Goal: Check status: Check status

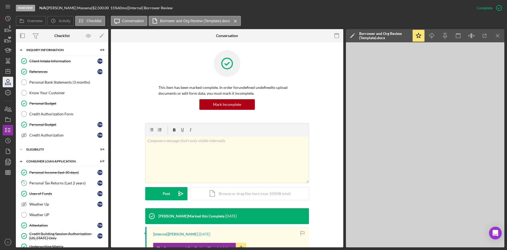
scroll to position [75, 0]
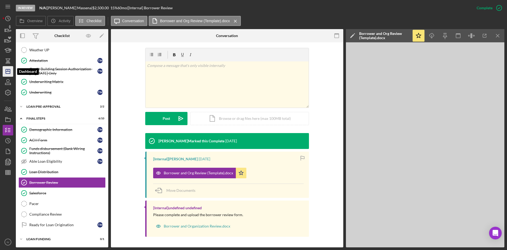
click at [5, 71] on icon "Icon/Dashboard" at bounding box center [7, 71] width 13 height 13
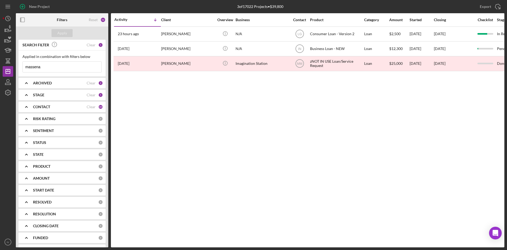
drag, startPoint x: 53, startPoint y: 68, endPoint x: 25, endPoint y: 67, distance: 28.3
click at [25, 67] on input "massena" at bounding box center [62, 67] width 79 height 11
type input "[PERSON_NAME]"
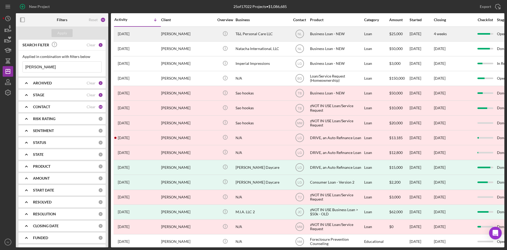
click at [158, 36] on div "[DATE] [PERSON_NAME]" at bounding box center [137, 34] width 46 height 14
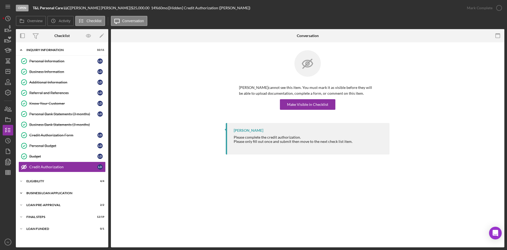
click at [24, 195] on icon "Icon/Expander" at bounding box center [21, 193] width 11 height 11
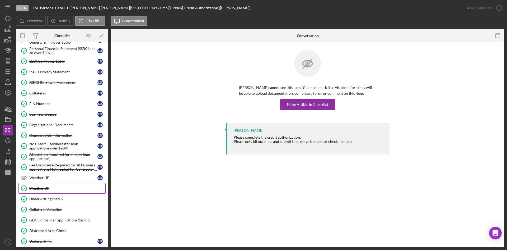
scroll to position [278, 0]
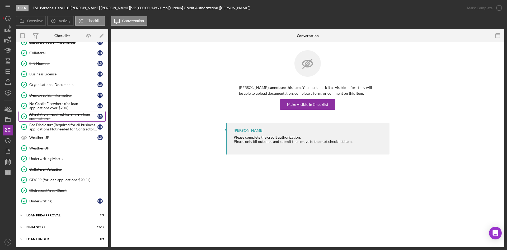
click at [55, 118] on div "Attestation (required for all new loan applications)" at bounding box center [63, 116] width 68 height 8
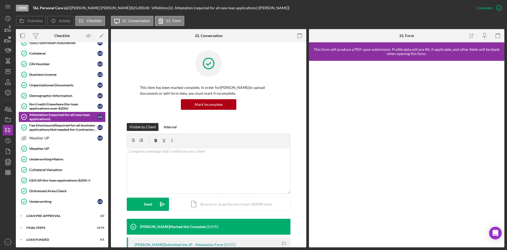
scroll to position [278, 0]
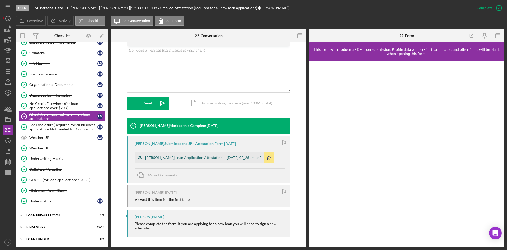
click at [205, 158] on div "[PERSON_NAME] Loan Application Attestation -- [DATE] 02_26pm.pdf" at bounding box center [203, 157] width 116 height 4
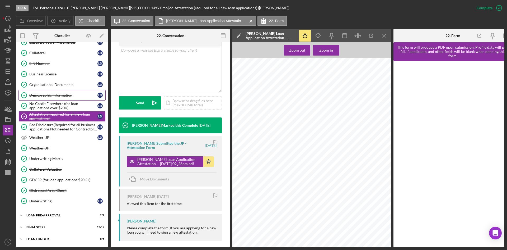
scroll to position [199, 0]
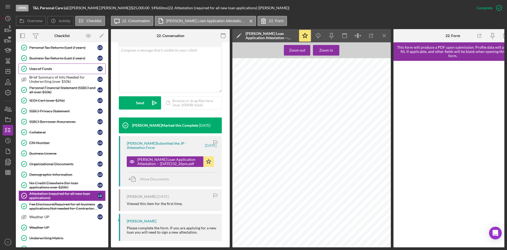
click at [37, 66] on link "Uses of Funds Uses of Funds [PERSON_NAME]" at bounding box center [61, 68] width 87 height 11
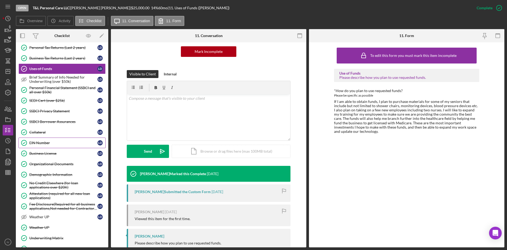
scroll to position [93, 0]
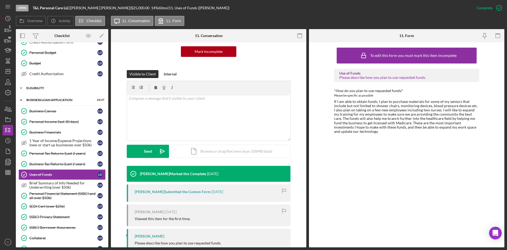
click at [41, 88] on div "ELIGIBILITY" at bounding box center [63, 87] width 75 height 3
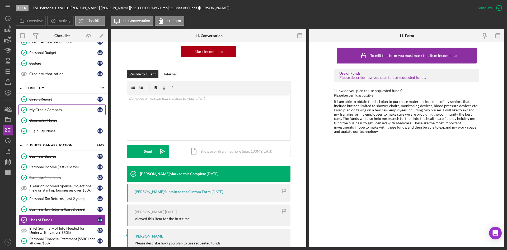
click at [43, 111] on div "My Credit Compass" at bounding box center [63, 109] width 68 height 4
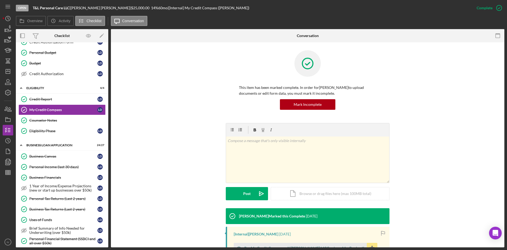
scroll to position [79, 0]
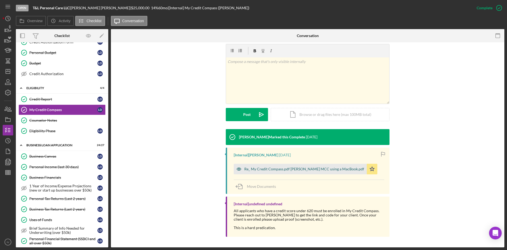
click at [262, 168] on div "Re_ My Credit Compass.pdf [PERSON_NAME] MCC using a MacBook.pdf" at bounding box center [304, 169] width 120 height 4
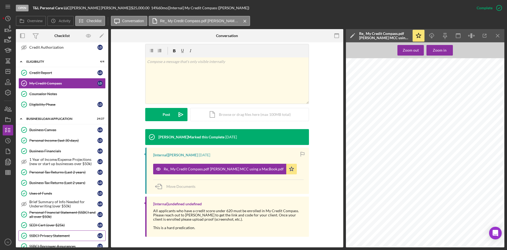
scroll to position [199, 0]
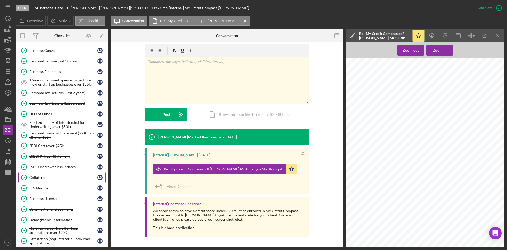
drag, startPoint x: 45, startPoint y: 187, endPoint x: 99, endPoint y: 181, distance: 54.7
click at [45, 187] on div "EIN Number" at bounding box center [63, 188] width 68 height 4
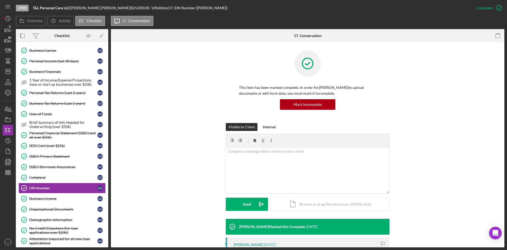
scroll to position [53, 0]
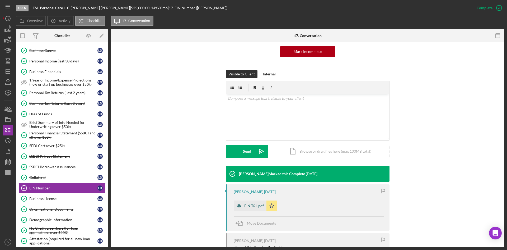
click at [253, 208] on div "EIN T&L.pdf" at bounding box center [250, 205] width 33 height 11
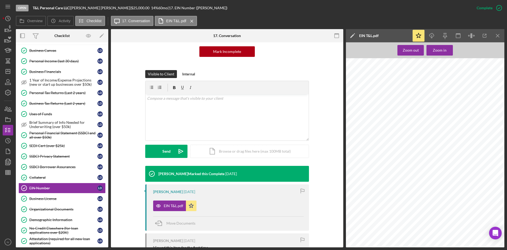
scroll to position [106, 0]
click at [406, 48] on div "Zoom out" at bounding box center [411, 50] width 16 height 11
click at [406, 54] on div "Zoom out" at bounding box center [411, 50] width 16 height 11
click at [407, 55] on div "Zoom out Zoom in" at bounding box center [425, 144] width 158 height 205
click at [65, 218] on div "Demographic Information" at bounding box center [63, 219] width 68 height 4
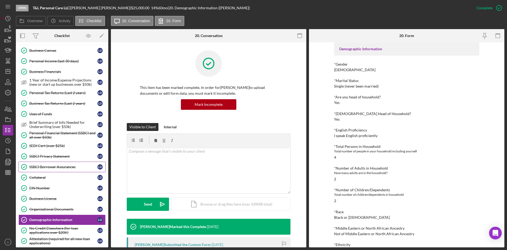
scroll to position [146, 0]
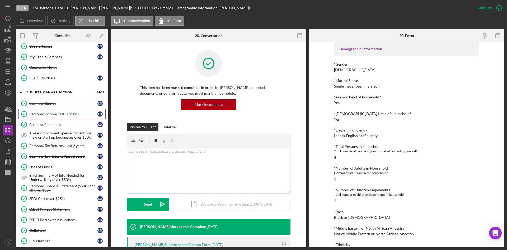
click at [61, 116] on div "Personal Income (last 30 days)" at bounding box center [63, 114] width 68 height 4
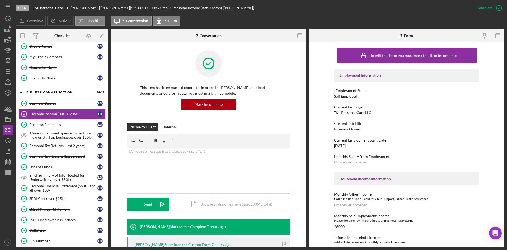
scroll to position [79, 0]
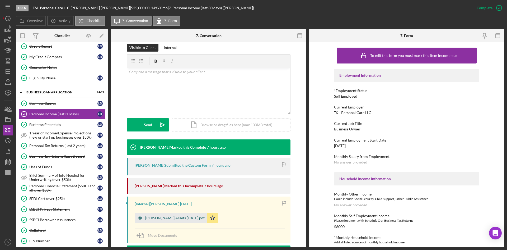
click at [168, 216] on div "[PERSON_NAME] Assets [DATE].pdf" at bounding box center [174, 217] width 59 height 4
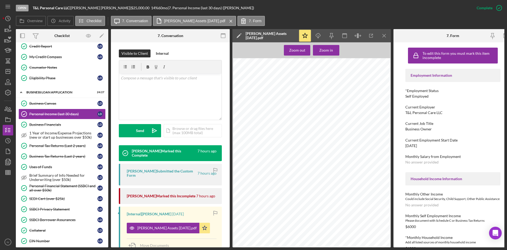
scroll to position [132, 0]
click at [62, 147] on div "Personal Tax Returns (Last 2 years)" at bounding box center [63, 145] width 68 height 4
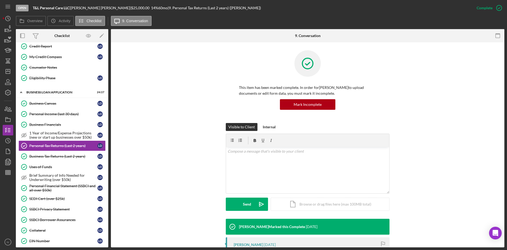
scroll to position [79, 0]
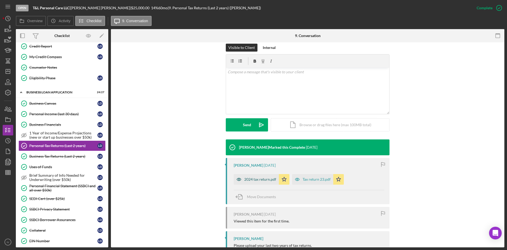
click at [256, 181] on div "2024 tax return.pdf" at bounding box center [260, 179] width 32 height 4
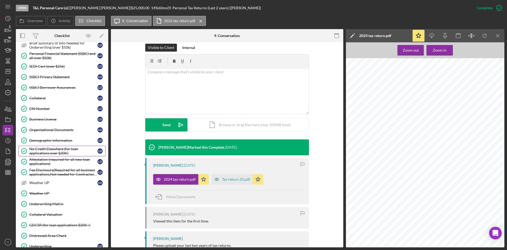
scroll to position [323, 0]
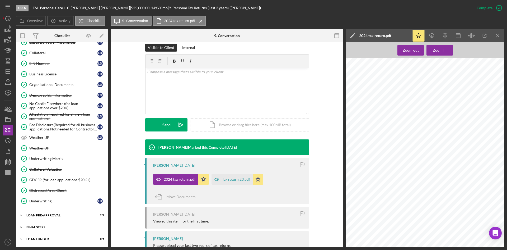
click at [49, 226] on div "FINAL STEPS" at bounding box center [63, 226] width 75 height 3
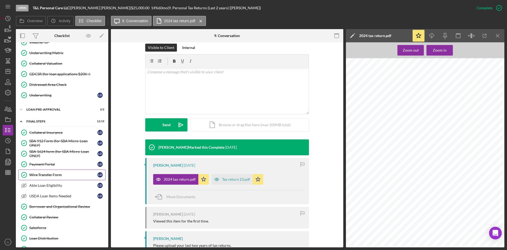
click at [59, 174] on div "Wire Transfer Form" at bounding box center [63, 174] width 68 height 4
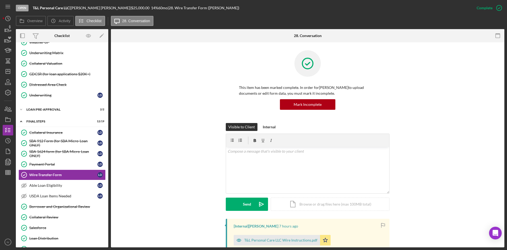
scroll to position [106, 0]
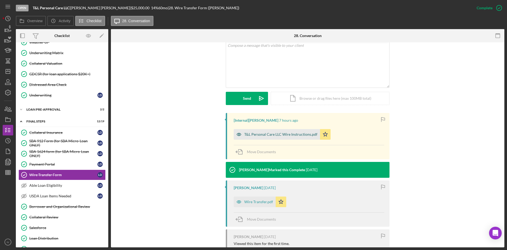
click at [268, 135] on div "T&L Personal Care LLC Wire Instructions.pdf" at bounding box center [280, 134] width 73 height 4
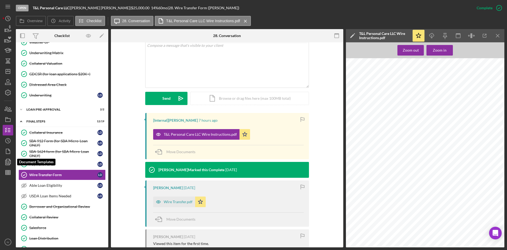
drag, startPoint x: 12, startPoint y: 162, endPoint x: 16, endPoint y: 160, distance: 4.1
click at [12, 162] on icon "button" at bounding box center [7, 161] width 13 height 13
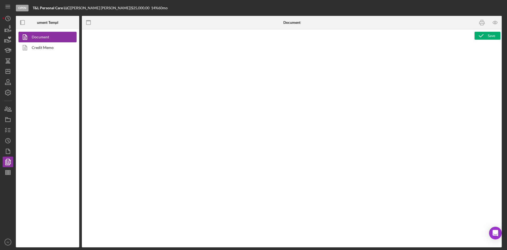
type textarea "Copy and paste, or create, your document template here."
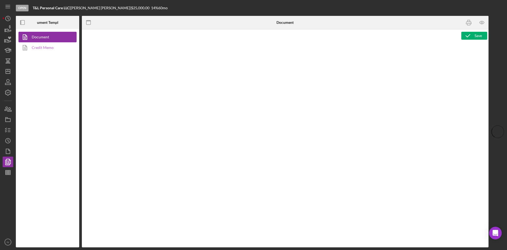
click at [50, 51] on link "Credit Memo" at bounding box center [45, 47] width 55 height 11
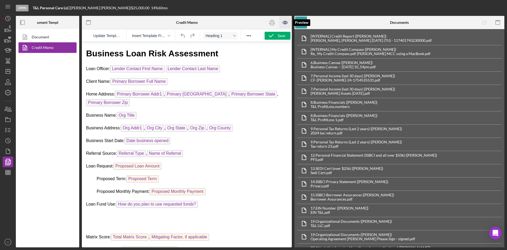
click at [286, 22] on icon "button" at bounding box center [285, 23] width 12 height 12
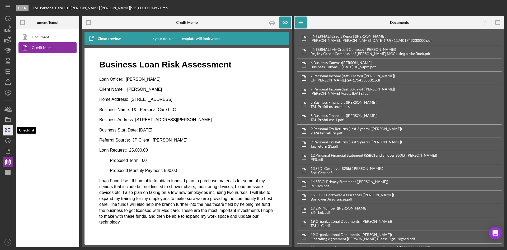
click at [10, 130] on line "button" at bounding box center [9, 130] width 2 height 0
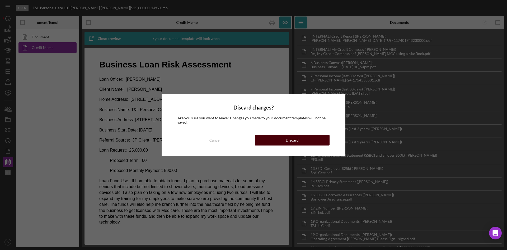
click at [290, 140] on div "Discard" at bounding box center [292, 140] width 13 height 11
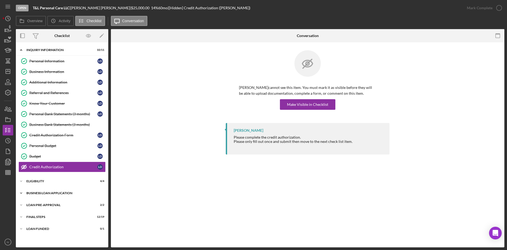
click at [44, 193] on div "BUSINESS LOAN APPLICATION" at bounding box center [63, 192] width 75 height 3
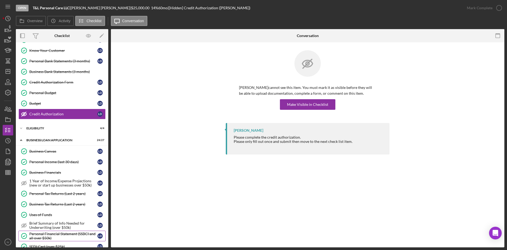
scroll to position [132, 0]
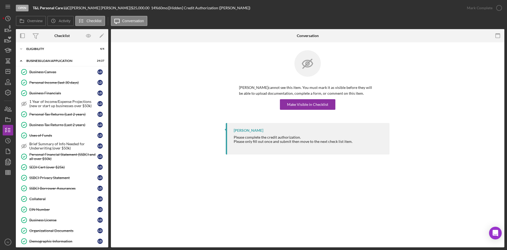
drag, startPoint x: 63, startPoint y: 203, endPoint x: 132, endPoint y: 202, distance: 68.7
click at [63, 203] on link "Collateral Collateral [PERSON_NAME]" at bounding box center [61, 198] width 87 height 11
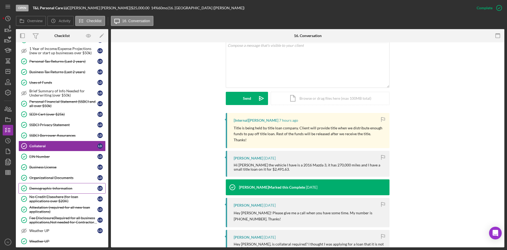
scroll to position [278, 0]
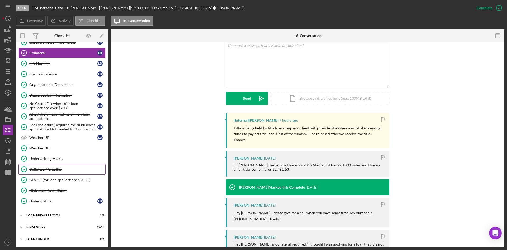
click at [49, 170] on div "Collateral Valuation" at bounding box center [67, 169] width 76 height 4
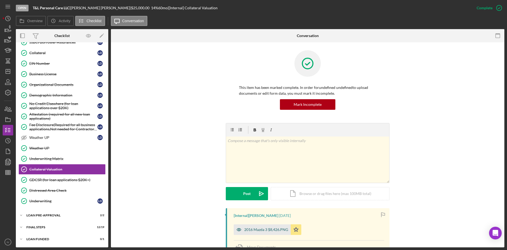
scroll to position [53, 0]
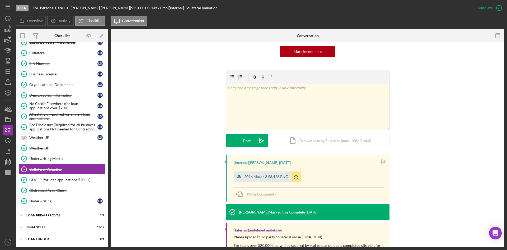
click at [264, 175] on div "2016 Mazda 3 $8,426.PNG" at bounding box center [266, 176] width 44 height 4
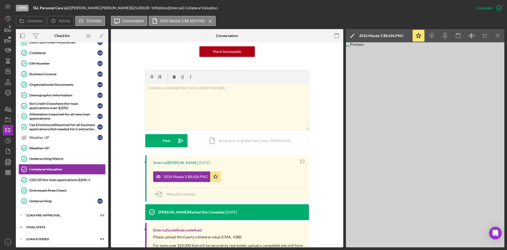
click at [54, 223] on div "Icon/Expander FINAL STEPS 12 / 19" at bounding box center [62, 227] width 92 height 11
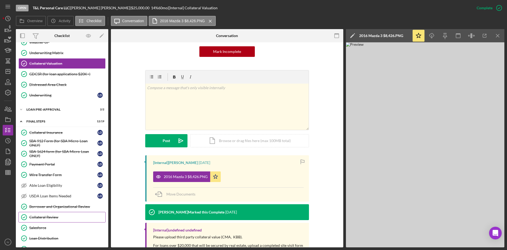
click at [53, 213] on link "Collateral Review Collateral Review" at bounding box center [61, 217] width 87 height 11
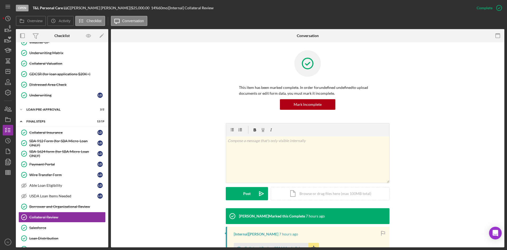
scroll to position [26, 0]
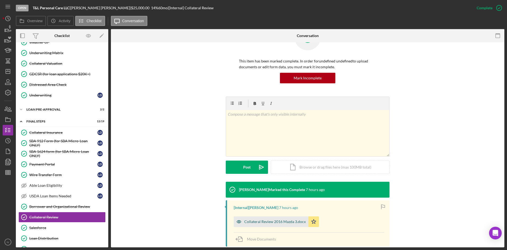
click at [257, 221] on div "Collateral Review 2016 Mazda 3.docx" at bounding box center [275, 221] width 62 height 4
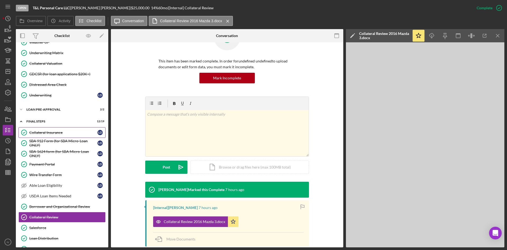
click at [50, 132] on div "Collateral Insurance" at bounding box center [63, 132] width 68 height 4
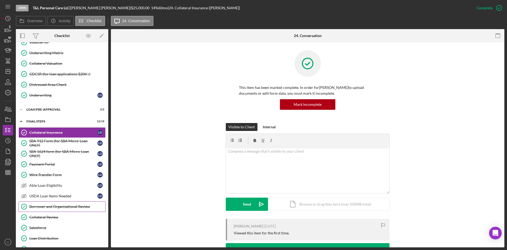
click at [68, 209] on link "Borrower and Organizational Review Borrower and Organizational Review" at bounding box center [61, 206] width 87 height 11
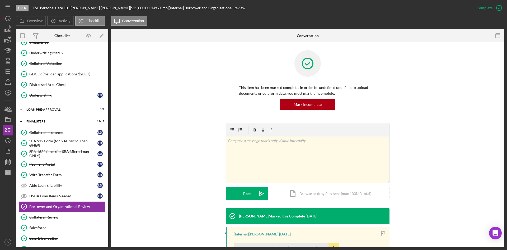
scroll to position [79, 0]
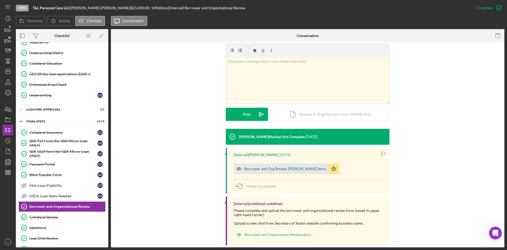
click at [250, 166] on div "Borrower and Org Review [PERSON_NAME].docx" at bounding box center [281, 168] width 95 height 11
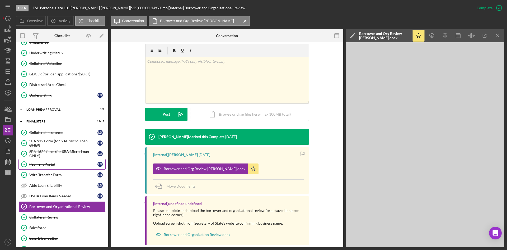
click at [47, 169] on link "Payment Portal Payment Portal [PERSON_NAME]" at bounding box center [61, 164] width 87 height 11
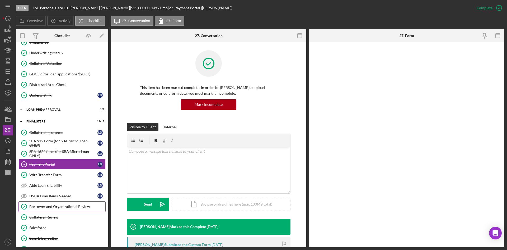
click at [44, 205] on div "Borrower and Organizational Review" at bounding box center [67, 206] width 76 height 4
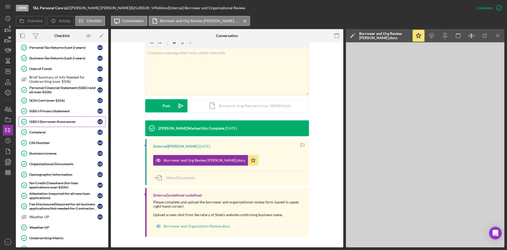
scroll to position [93, 0]
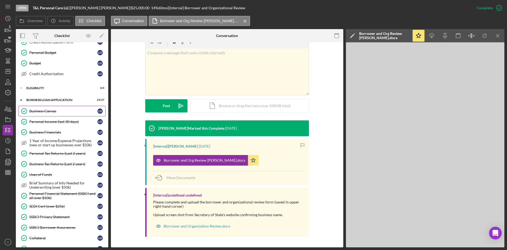
drag, startPoint x: 57, startPoint y: 114, endPoint x: 69, endPoint y: 115, distance: 12.2
click at [57, 114] on link "Business Canvas Business Canvas [PERSON_NAME]" at bounding box center [61, 111] width 87 height 11
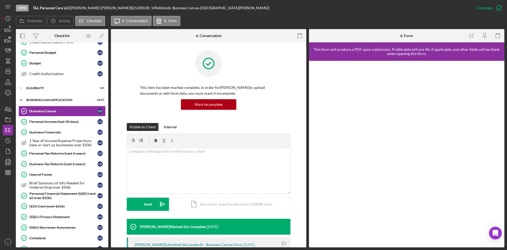
scroll to position [79, 0]
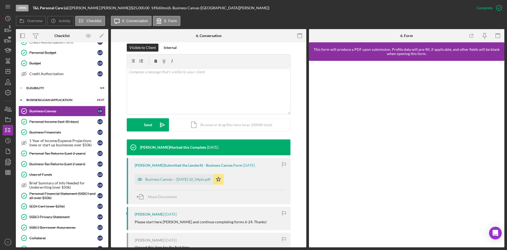
click at [195, 176] on div "Business Canvas -- [DATE] 10_54pm.pdf" at bounding box center [174, 179] width 78 height 11
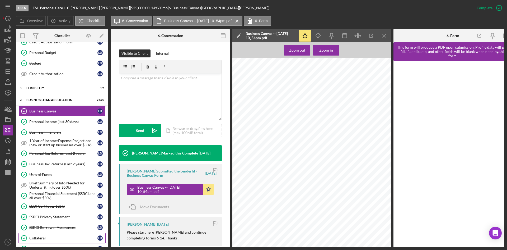
scroll to position [146, 0]
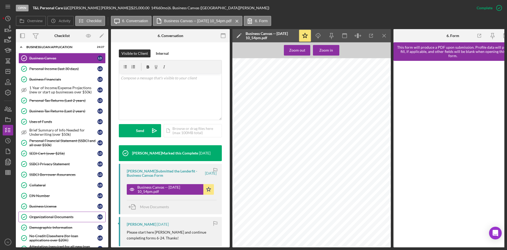
drag, startPoint x: 61, startPoint y: 215, endPoint x: 172, endPoint y: 205, distance: 111.9
click at [61, 215] on div "Organizational Documents" at bounding box center [63, 216] width 68 height 4
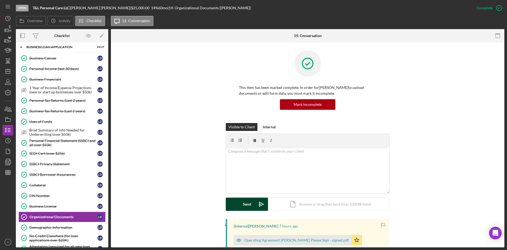
scroll to position [26, 0]
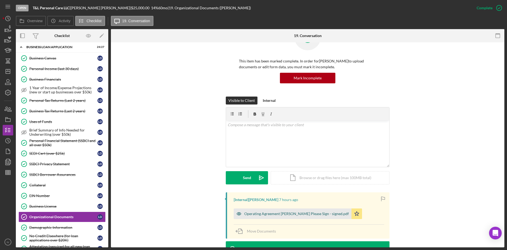
click at [299, 215] on div "Operating Agreement [PERSON_NAME] Please Sign - signed.pdf" at bounding box center [296, 213] width 105 height 4
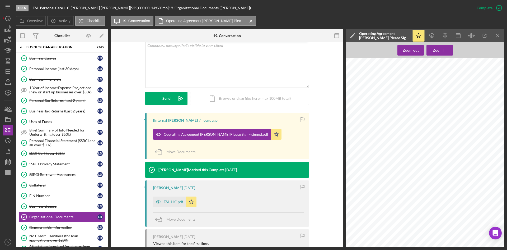
scroll to position [132, 0]
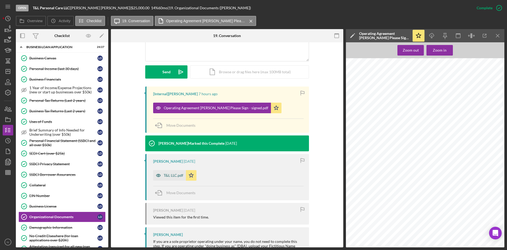
click at [170, 175] on div "T&L LLC.pdf" at bounding box center [174, 175] width 20 height 4
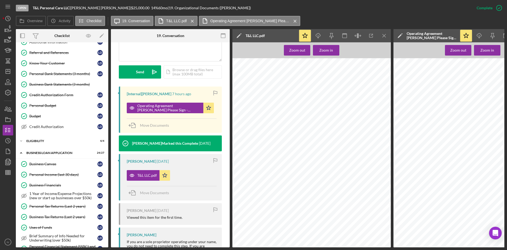
scroll to position [0, 7]
drag, startPoint x: 313, startPoint y: 247, endPoint x: 320, endPoint y: 247, distance: 7.2
click at [320, 247] on div "Open T&L Personal Care LLC | [PERSON_NAME] | $25,000.00 14 % 60 mo | 19. Organi…" at bounding box center [253, 125] width 507 height 250
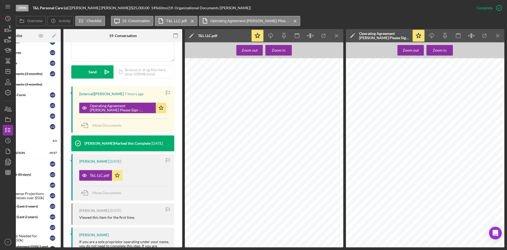
scroll to position [0, 0]
